Goal: Navigation & Orientation: Find specific page/section

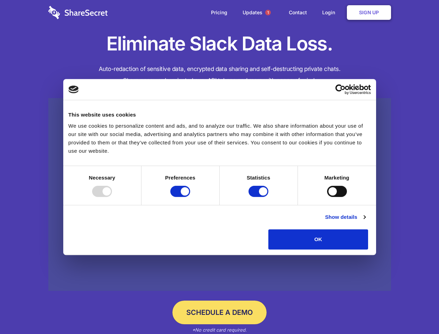
click at [112, 197] on div at bounding box center [102, 191] width 20 height 11
click at [190, 197] on input "Preferences" at bounding box center [180, 191] width 20 height 11
checkbox input "false"
click at [259, 197] on input "Statistics" at bounding box center [259, 191] width 20 height 11
checkbox input "false"
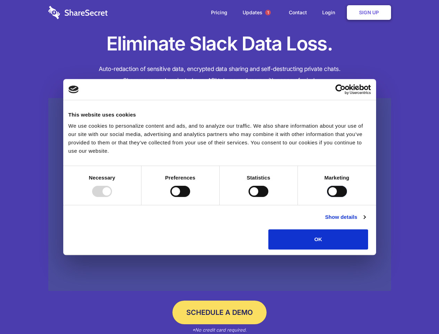
click at [327, 197] on input "Marketing" at bounding box center [337, 191] width 20 height 11
checkbox input "true"
click at [366, 221] on link "Show details" at bounding box center [345, 217] width 40 height 8
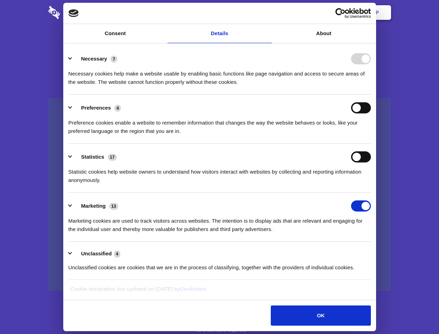
click at [371, 86] on div "Necessary cookies help make a website usable by enabling basic functions like p…" at bounding box center [220, 75] width 303 height 22
click at [268, 13] on span "1" at bounding box center [268, 13] width 6 height 6
